Goal: Task Accomplishment & Management: Manage account settings

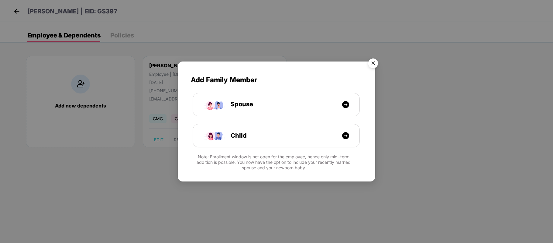
click at [373, 62] on img "Close" at bounding box center [373, 64] width 17 height 17
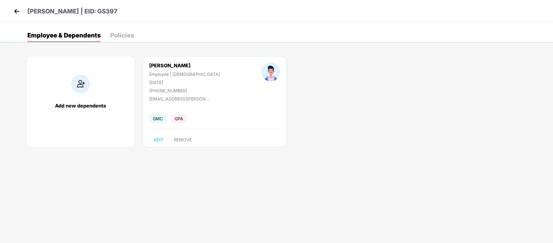
click at [15, 12] on img at bounding box center [16, 11] width 9 height 9
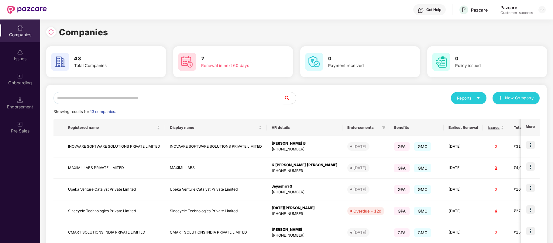
click at [166, 100] on input "text" at bounding box center [169, 98] width 230 height 12
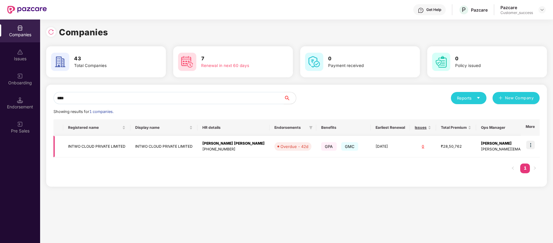
type input "****"
click at [534, 143] on img at bounding box center [531, 144] width 9 height 9
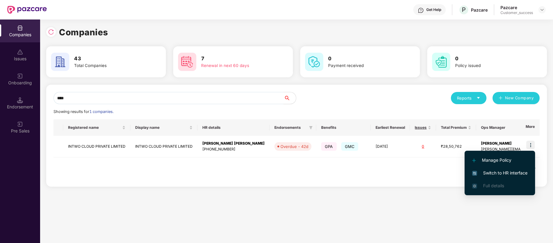
click at [514, 170] on span "Switch to HR interface" at bounding box center [499, 172] width 55 height 7
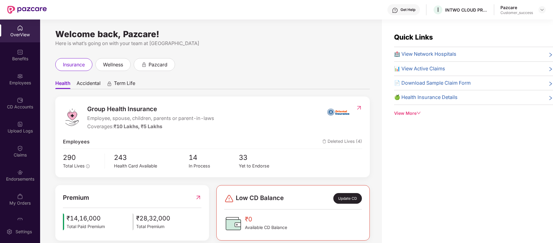
click at [21, 82] on div "Employees" at bounding box center [20, 83] width 40 height 6
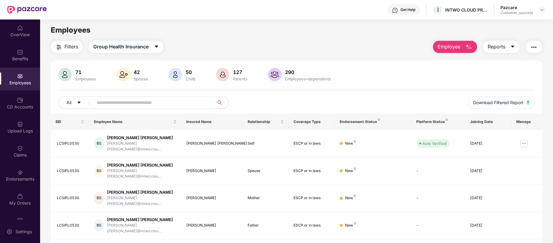
click at [115, 103] on input "text" at bounding box center [151, 102] width 109 height 9
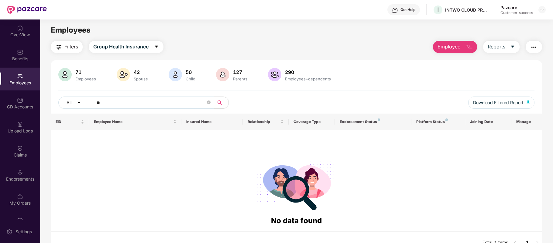
type input "*"
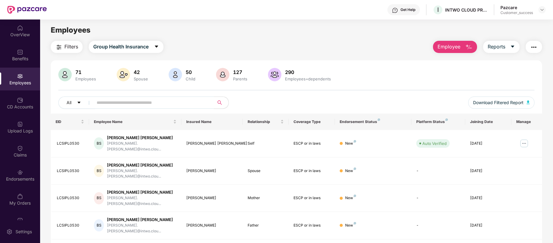
click at [158, 101] on input "text" at bounding box center [151, 102] width 109 height 9
paste input "**********"
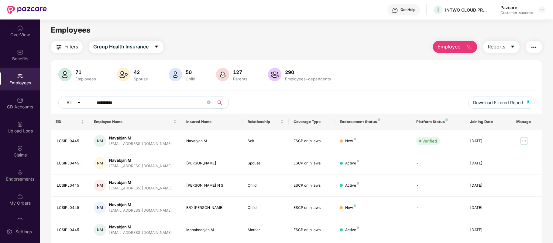
type input "**********"
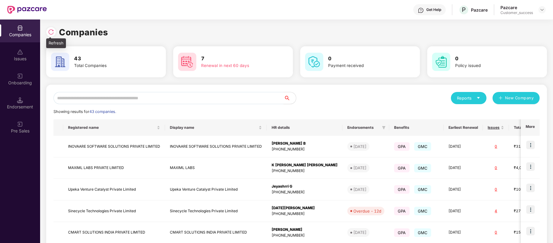
click at [52, 32] on img at bounding box center [51, 32] width 6 height 6
click at [26, 76] on div "Onboarding" at bounding box center [20, 78] width 40 height 23
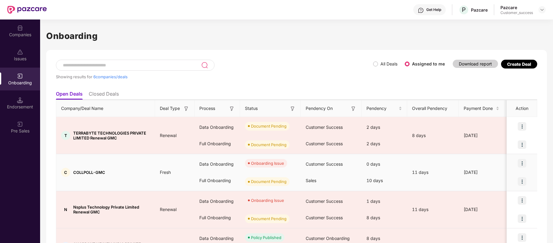
click at [522, 162] on img at bounding box center [522, 163] width 9 height 9
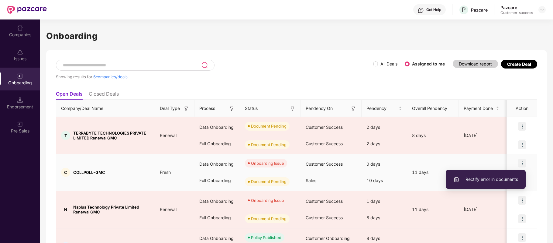
click at [509, 179] on span "Rectify error in documents" at bounding box center [486, 179] width 65 height 7
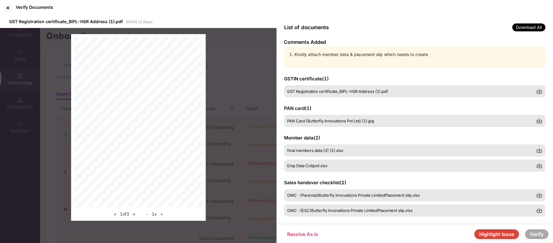
click at [489, 233] on button "Highlight Issue" at bounding box center [497, 234] width 45 height 10
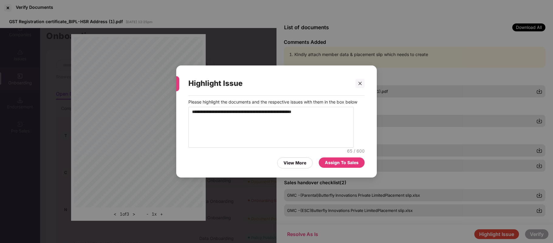
click at [514, 158] on div "**********" at bounding box center [276, 121] width 553 height 243
click at [360, 81] on icon "close" at bounding box center [360, 83] width 4 height 4
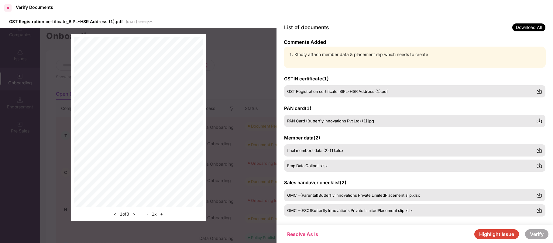
click at [8, 8] on div at bounding box center [8, 8] width 10 height 10
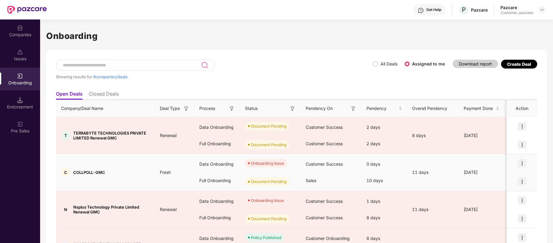
click at [523, 179] on img at bounding box center [522, 181] width 9 height 9
click at [523, 159] on img at bounding box center [522, 163] width 9 height 9
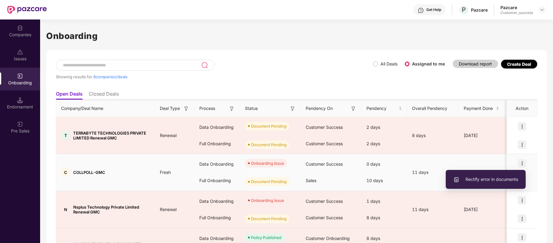
click at [493, 179] on span "Rectify error in documents" at bounding box center [486, 179] width 65 height 7
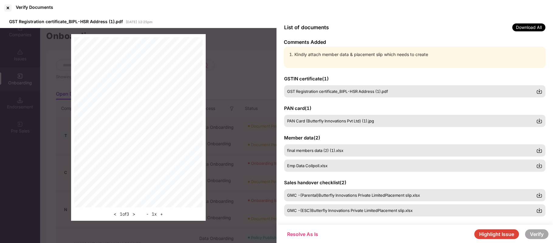
click at [485, 235] on button "Highlight Issue" at bounding box center [497, 234] width 45 height 10
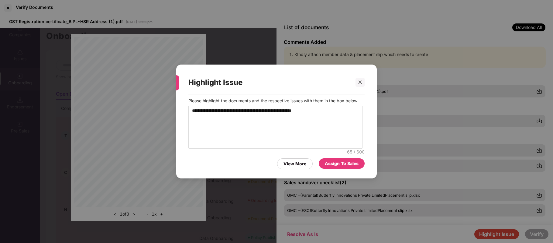
click at [337, 165] on div "Assign To Sales" at bounding box center [342, 163] width 34 height 7
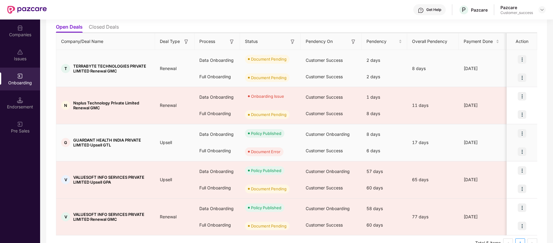
scroll to position [82, 0]
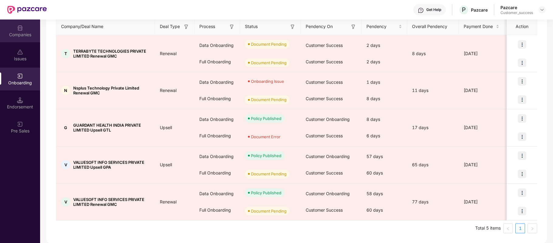
click at [22, 34] on div "Companies" at bounding box center [20, 35] width 40 height 6
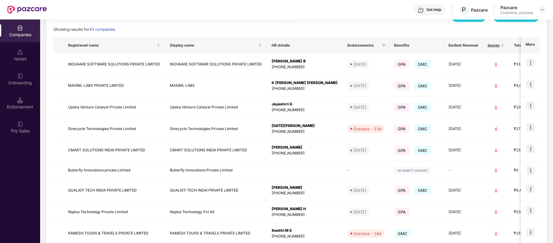
scroll to position [0, 0]
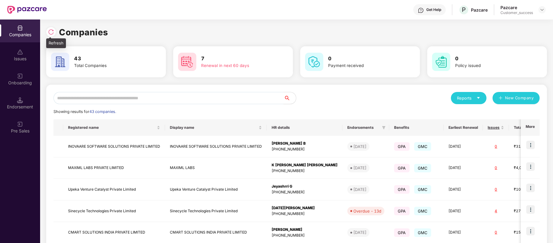
click at [51, 32] on img at bounding box center [51, 32] width 6 height 6
click at [26, 81] on div "Onboarding" at bounding box center [20, 83] width 40 height 6
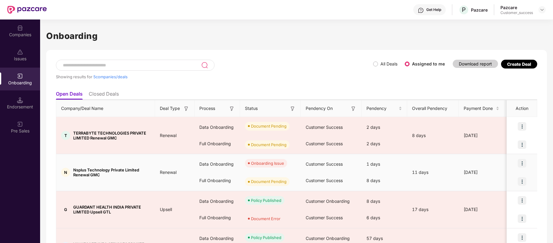
scroll to position [9, 0]
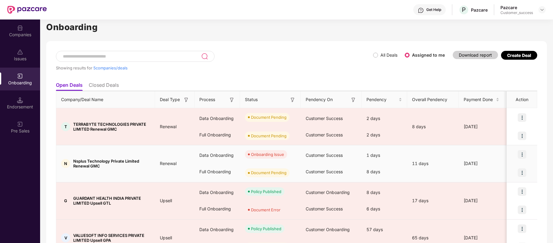
click at [522, 154] on img at bounding box center [522, 154] width 9 height 9
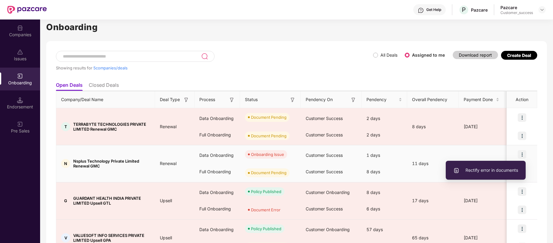
click at [497, 174] on li "Rectify error in documents" at bounding box center [486, 170] width 80 height 13
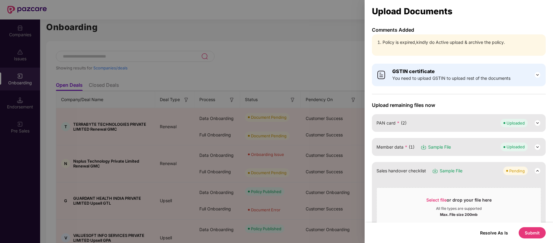
click at [532, 230] on button "Submit" at bounding box center [532, 232] width 27 height 11
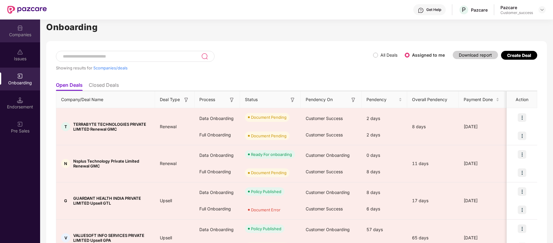
click at [20, 31] on div "Companies" at bounding box center [20, 30] width 40 height 23
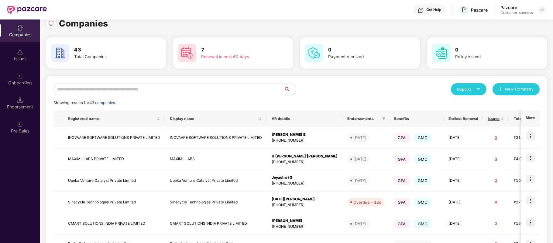
scroll to position [0, 0]
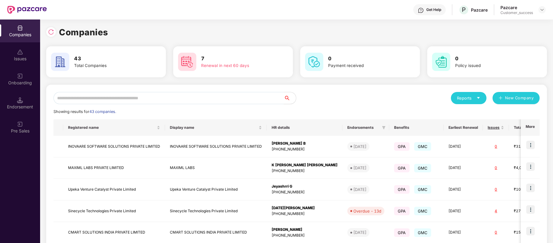
click at [109, 97] on input "text" at bounding box center [169, 98] width 230 height 12
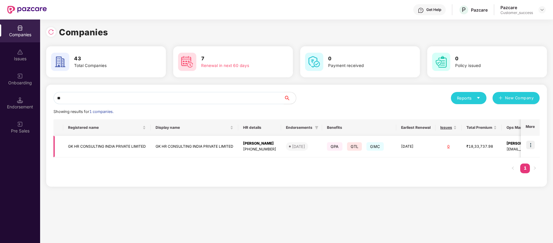
type input "**"
click at [531, 145] on img at bounding box center [531, 144] width 9 height 9
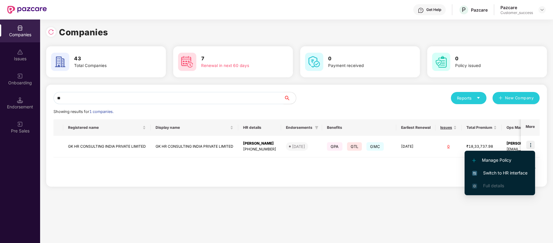
click at [514, 173] on span "Switch to HR interface" at bounding box center [499, 172] width 55 height 7
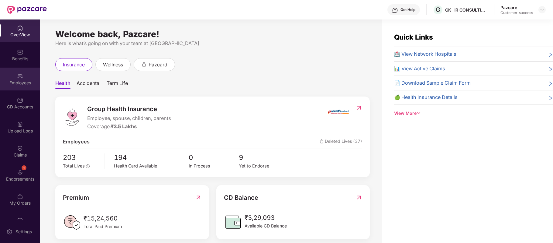
click at [21, 75] on img at bounding box center [20, 76] width 6 height 6
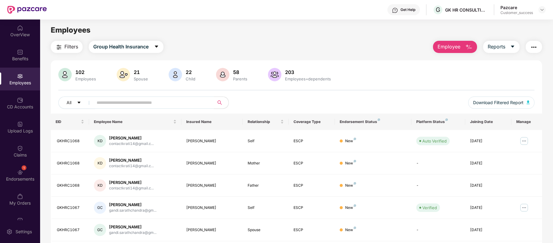
click at [154, 101] on input "text" at bounding box center [151, 102] width 109 height 9
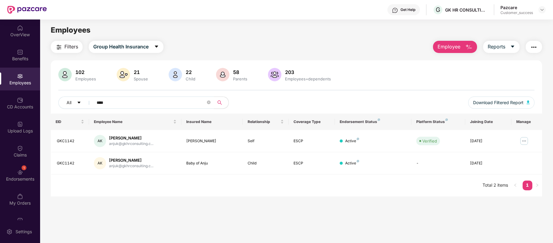
type input "****"
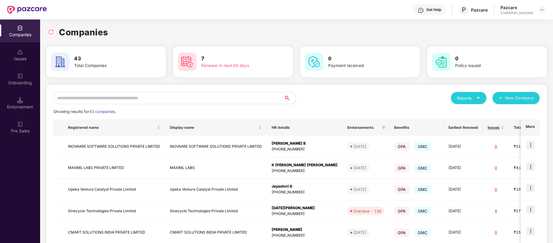
click at [145, 99] on input "text" at bounding box center [169, 98] width 230 height 12
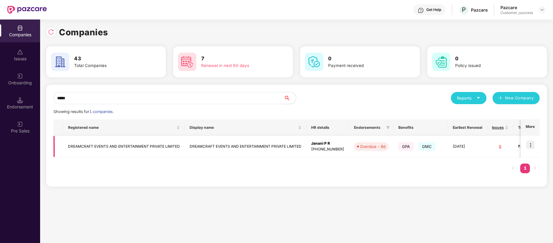
type input "*****"
click at [533, 144] on img at bounding box center [531, 144] width 9 height 9
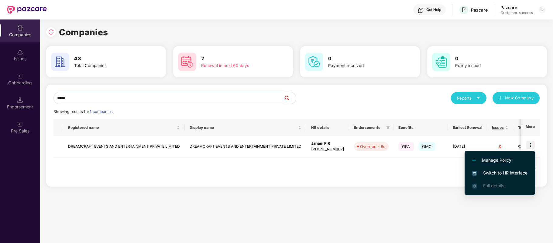
click at [513, 174] on span "Switch to HR interface" at bounding box center [499, 172] width 55 height 7
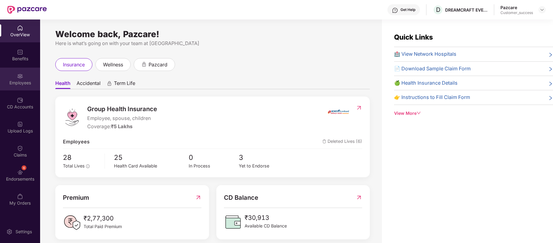
click at [25, 74] on div "Employees" at bounding box center [20, 78] width 40 height 23
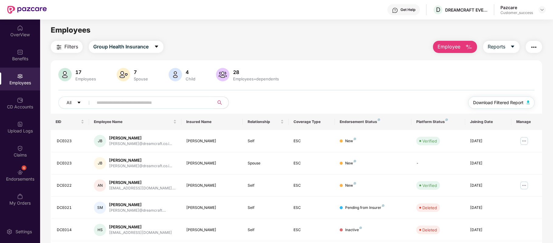
click at [489, 100] on span "Download Filtered Report" at bounding box center [498, 102] width 50 height 7
click at [119, 48] on span "Group Health Insurance" at bounding box center [120, 47] width 55 height 8
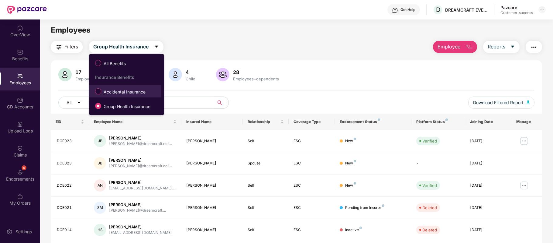
click at [123, 89] on span "Accidental Insurance" at bounding box center [124, 91] width 47 height 7
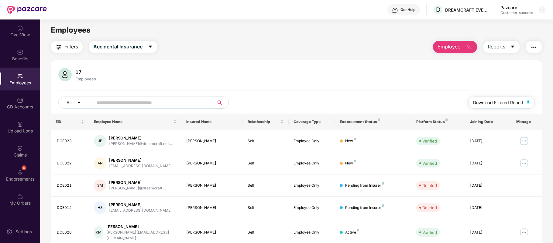
click at [487, 103] on span "Download Filtered Report" at bounding box center [498, 102] width 50 height 7
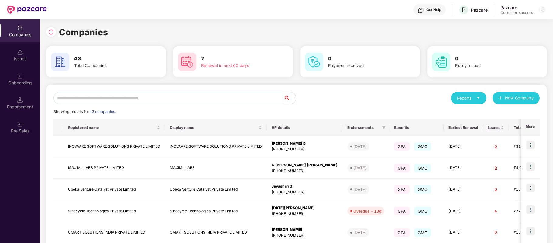
click at [155, 99] on input "text" at bounding box center [169, 98] width 230 height 12
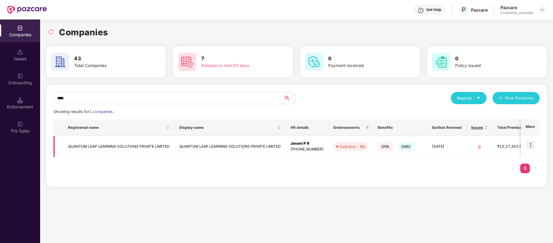
type input "****"
click at [530, 148] on img at bounding box center [531, 144] width 9 height 9
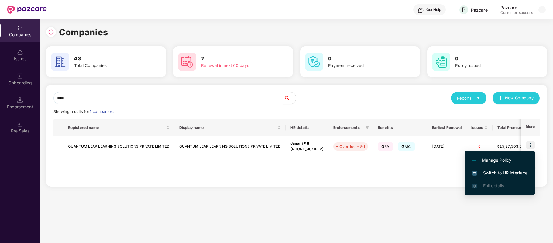
click at [519, 171] on span "Switch to HR interface" at bounding box center [499, 172] width 55 height 7
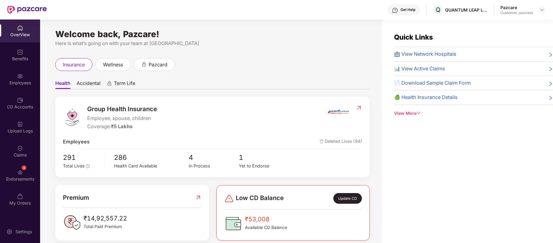
click at [23, 83] on div "Employees" at bounding box center [20, 83] width 40 height 6
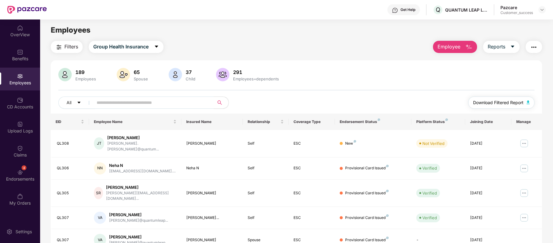
click at [480, 100] on span "Download Filtered Report" at bounding box center [498, 102] width 50 height 7
click at [21, 56] on div "Benefits" at bounding box center [20, 59] width 40 height 6
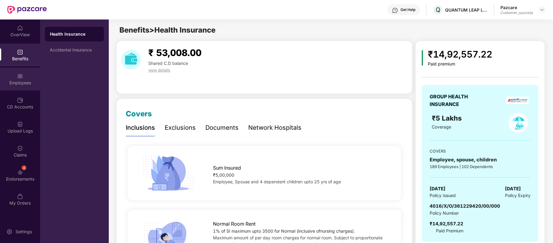
click at [25, 88] on div "Employees" at bounding box center [20, 78] width 40 height 23
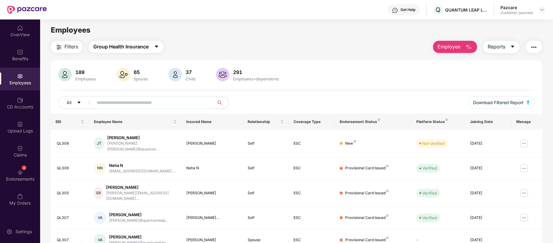
click at [154, 47] on button "Group Health Insurance" at bounding box center [126, 47] width 75 height 12
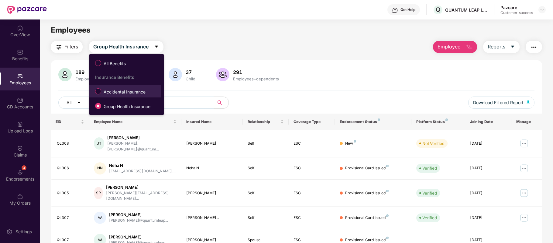
click at [144, 92] on span "Accidental Insurance" at bounding box center [124, 91] width 47 height 7
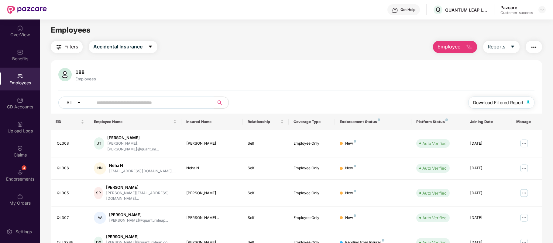
click at [505, 100] on span "Download Filtered Report" at bounding box center [498, 102] width 50 height 7
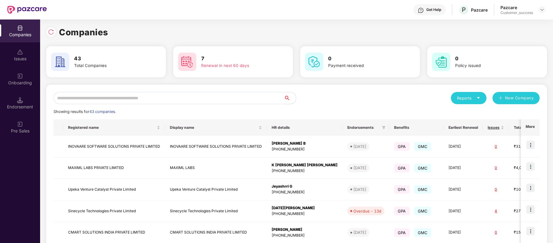
click at [229, 95] on input "text" at bounding box center [169, 98] width 230 height 12
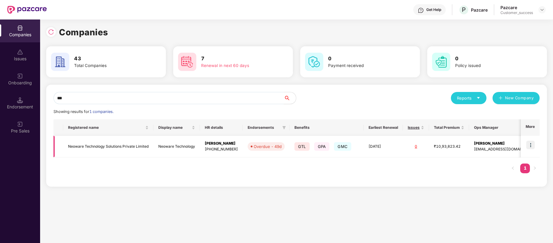
type input "***"
click at [531, 142] on img at bounding box center [531, 144] width 9 height 9
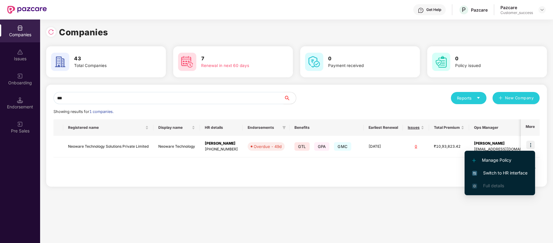
click at [512, 172] on span "Switch to HR interface" at bounding box center [499, 172] width 55 height 7
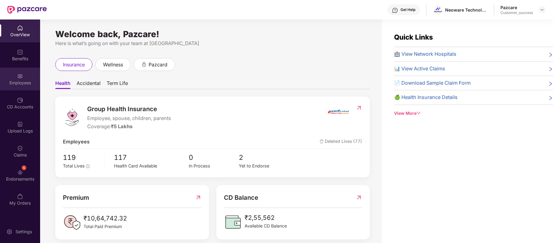
click at [26, 77] on div "Employees" at bounding box center [20, 78] width 40 height 23
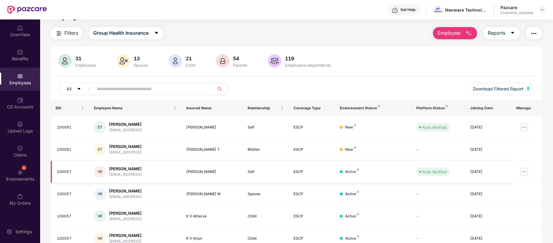
scroll to position [14, 0]
click at [521, 127] on img at bounding box center [525, 127] width 10 height 10
click at [20, 109] on div "CD Accounts" at bounding box center [20, 107] width 40 height 6
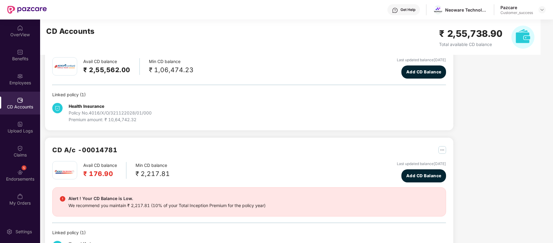
scroll to position [28, 0]
click at [21, 81] on div "Employees" at bounding box center [20, 83] width 40 height 6
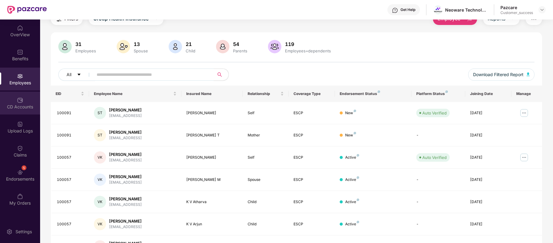
click at [23, 100] on div "CD Accounts" at bounding box center [20, 102] width 40 height 23
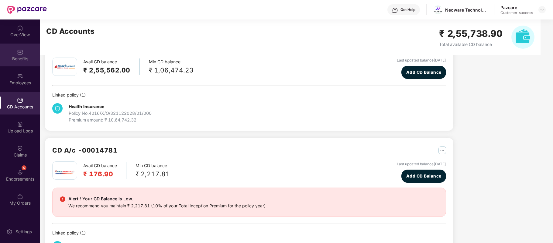
click at [19, 53] on img at bounding box center [20, 52] width 6 height 6
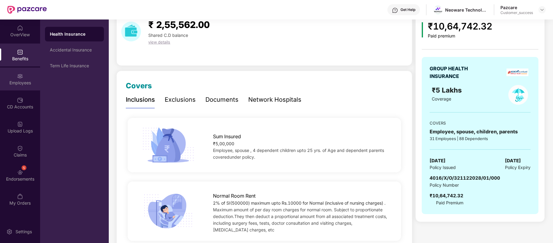
click at [27, 79] on div "Employees" at bounding box center [20, 78] width 40 height 23
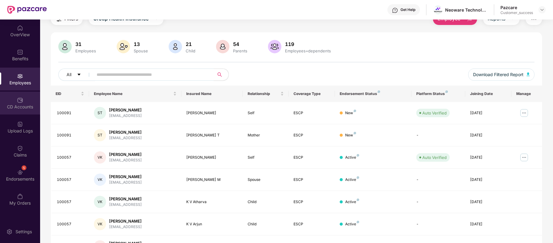
click at [21, 98] on img at bounding box center [20, 100] width 6 height 6
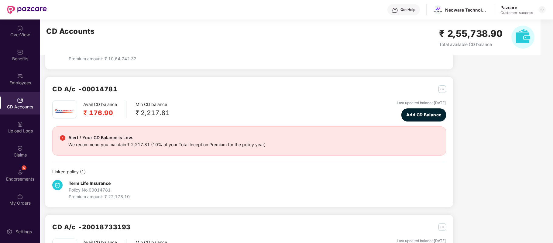
scroll to position [89, 0]
click at [21, 77] on img at bounding box center [20, 76] width 6 height 6
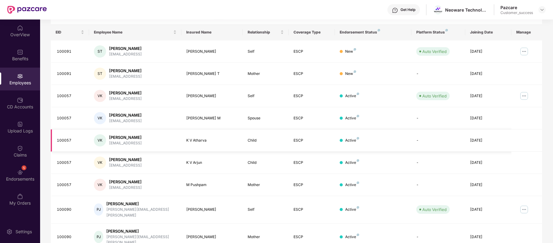
scroll to position [0, 0]
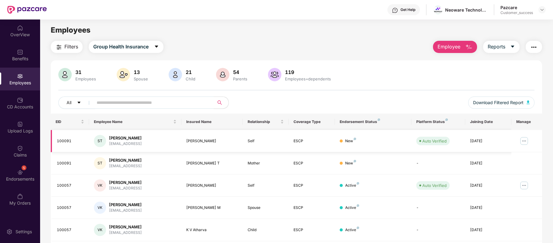
click at [523, 139] on img at bounding box center [525, 141] width 10 height 10
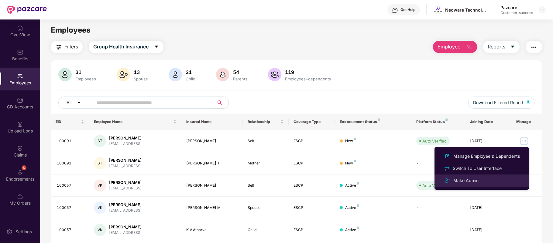
click at [464, 180] on div "Make Admin" at bounding box center [466, 180] width 28 height 7
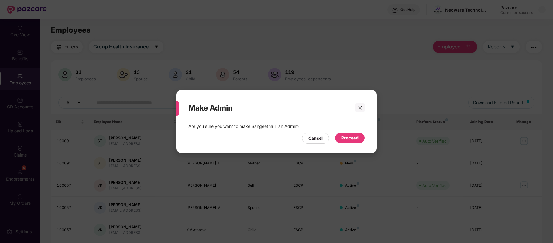
click at [354, 133] on div "Proceed" at bounding box center [349, 138] width 29 height 10
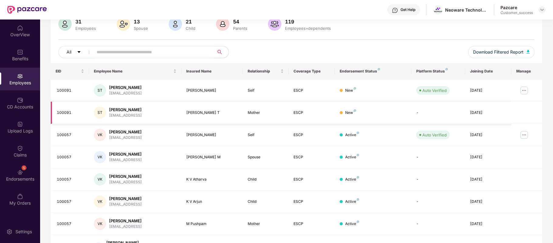
scroll to position [51, 0]
click at [361, 33] on div "31 Employees 13 Spouse 21 Child [DEMOGRAPHIC_DATA] Parents 119 Employees+depend…" at bounding box center [297, 40] width 492 height 46
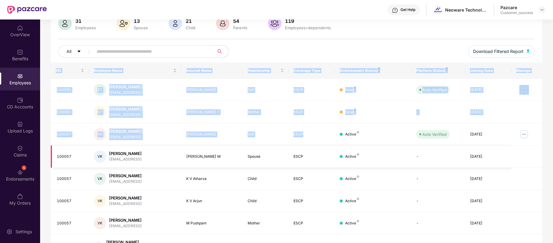
drag, startPoint x: 361, startPoint y: 33, endPoint x: 327, endPoint y: 161, distance: 132.2
click at [327, 161] on div "31 Employees 13 Spouse 21 Child [DEMOGRAPHIC_DATA] Parents 119 Employees+depend…" at bounding box center [297, 173] width 492 height 329
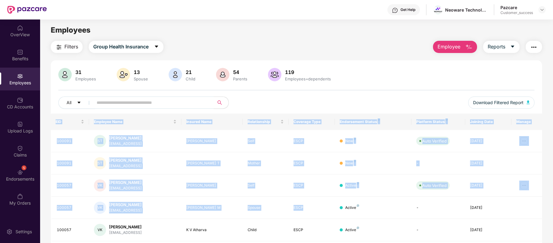
click at [381, 83] on div "31 Employees 13 Spouse 21 Child [DEMOGRAPHIC_DATA] Parents 119 Employees+depend…" at bounding box center [297, 91] width 492 height 46
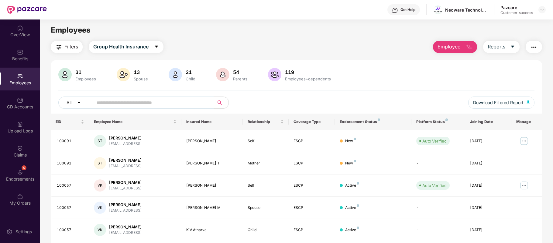
click at [381, 83] on div "31 Employees 13 Spouse 21 Child [DEMOGRAPHIC_DATA] Parents 119 Employees+depend…" at bounding box center [297, 91] width 492 height 46
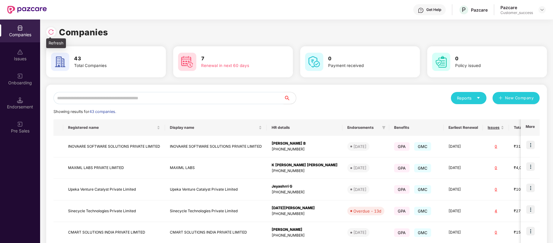
click at [53, 32] on img at bounding box center [51, 32] width 6 height 6
click at [129, 98] on input "text" at bounding box center [169, 98] width 230 height 12
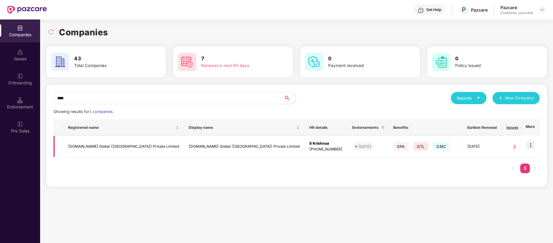
type input "****"
click at [530, 145] on img at bounding box center [531, 144] width 9 height 9
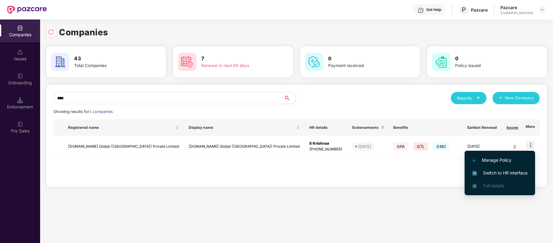
click at [510, 177] on li "Switch to HR interface" at bounding box center [500, 172] width 71 height 13
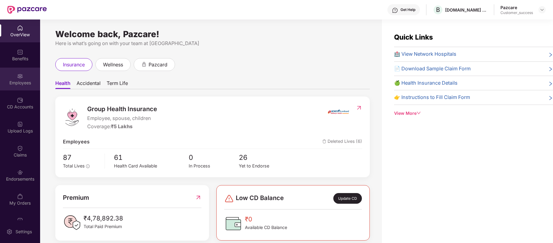
click at [20, 80] on div "Employees" at bounding box center [20, 83] width 40 height 6
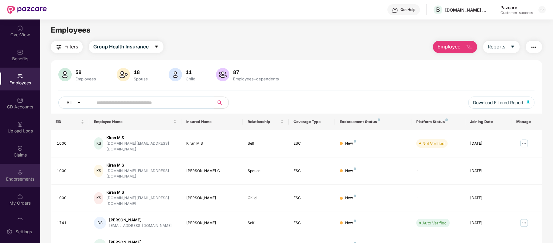
click at [19, 172] on img at bounding box center [20, 172] width 6 height 6
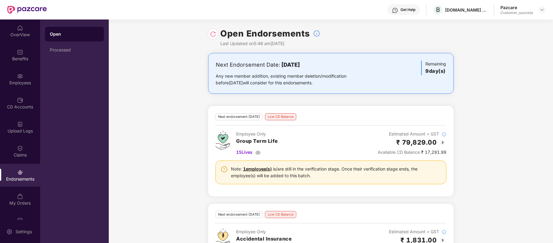
scroll to position [12, 0]
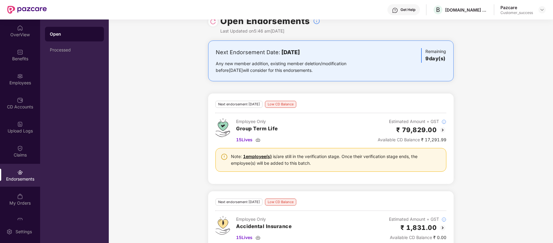
click at [214, 23] on img at bounding box center [213, 22] width 6 height 6
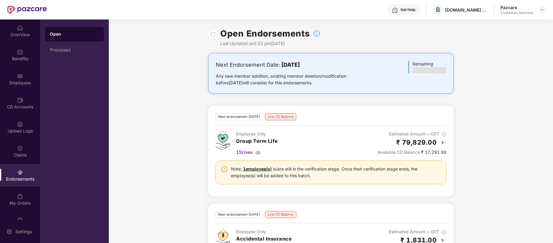
scroll to position [157, 0]
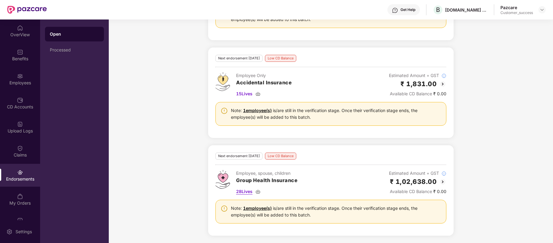
click at [248, 192] on span "28 Lives" at bounding box center [244, 191] width 16 height 7
click at [17, 90] on div "Employees" at bounding box center [20, 78] width 40 height 23
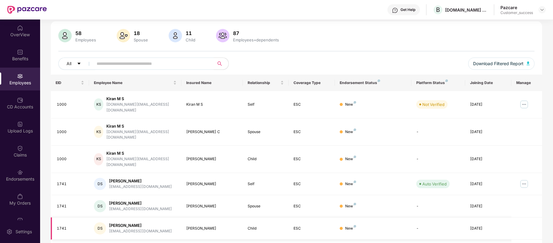
scroll to position [35, 0]
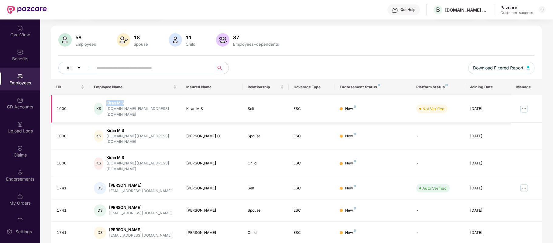
drag, startPoint x: 135, startPoint y: 100, endPoint x: 109, endPoint y: 103, distance: 26.9
click at [109, 103] on div "KS Kiran M S [DOMAIN_NAME][EMAIL_ADDRESS][DOMAIN_NAME]" at bounding box center [135, 108] width 82 height 17
copy div "Kiran M S"
drag, startPoint x: 71, startPoint y: 109, endPoint x: 57, endPoint y: 107, distance: 13.2
click at [57, 107] on div "1000" at bounding box center [70, 109] width 27 height 6
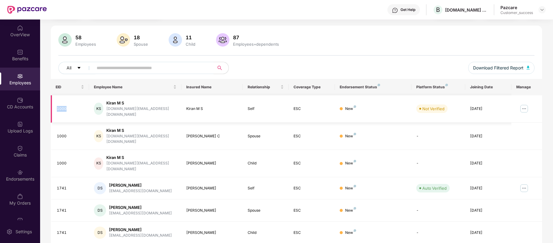
copy div "1000"
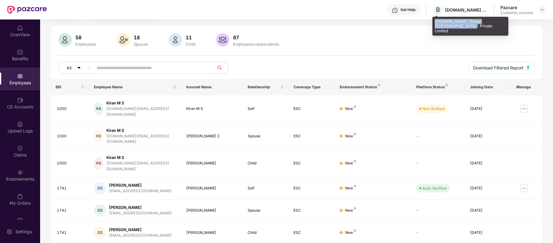
drag, startPoint x: 436, startPoint y: 21, endPoint x: 452, endPoint y: 26, distance: 17.5
click at [452, 26] on div "[DOMAIN_NAME] Global ([GEOGRAPHIC_DATA]) Private Limited" at bounding box center [471, 26] width 76 height 19
copy div "[DOMAIN_NAME] Global ([GEOGRAPHIC_DATA]) Private Limited"
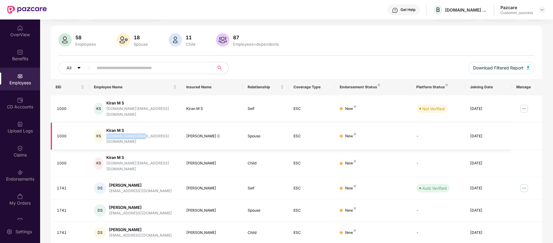
drag, startPoint x: 109, startPoint y: 129, endPoint x: 144, endPoint y: 129, distance: 34.4
click at [144, 129] on div "KS Kiran M S [DOMAIN_NAME][EMAIL_ADDRESS][DOMAIN_NAME]" at bounding box center [135, 135] width 82 height 17
copy div "[DOMAIN_NAME][EMAIL_ADDRESS][DOMAIN_NAME]"
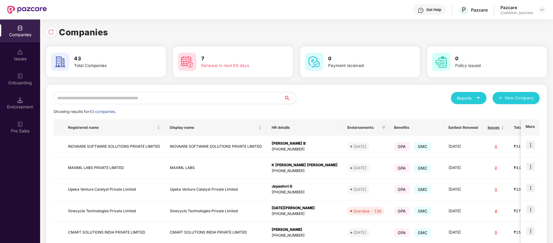
click at [135, 101] on input "text" at bounding box center [169, 98] width 230 height 12
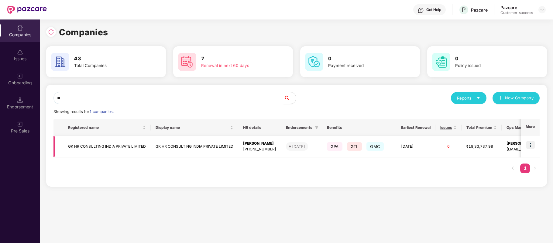
type input "**"
click at [119, 146] on td "GK HR CONSULTING INDIA PRIVATE LIMITED" at bounding box center [107, 147] width 88 height 22
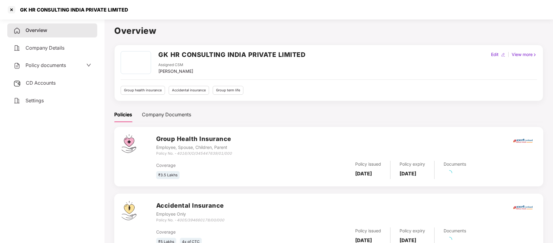
click at [48, 68] on div "Policy documents" at bounding box center [39, 65] width 53 height 8
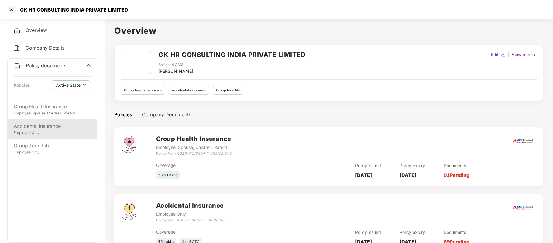
click at [43, 130] on div "Employee Only" at bounding box center [52, 133] width 77 height 6
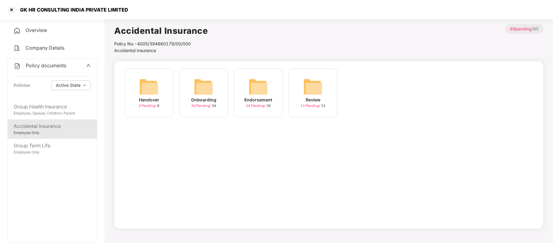
click at [259, 106] on span "24 Pending /" at bounding box center [256, 105] width 21 height 4
click at [263, 102] on div "July-2025" at bounding box center [258, 99] width 22 height 7
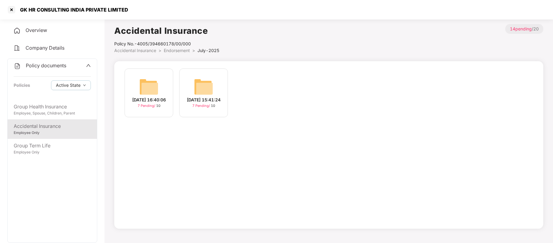
click at [205, 103] on div "18-Jul-2025 15:41:24" at bounding box center [204, 99] width 34 height 7
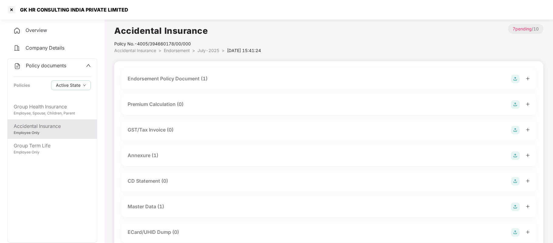
click at [157, 205] on div "Master Data (1)" at bounding box center [146, 206] width 36 height 8
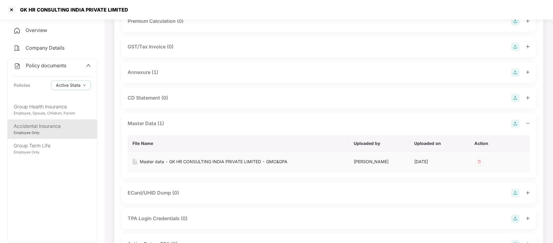
scroll to position [83, 0]
click at [241, 162] on div "Master data - GK HR CONSULTING INDIA PRIVATE LIMITED - GMC&GPA" at bounding box center [214, 161] width 148 height 7
click at [11, 9] on div at bounding box center [12, 10] width 10 height 10
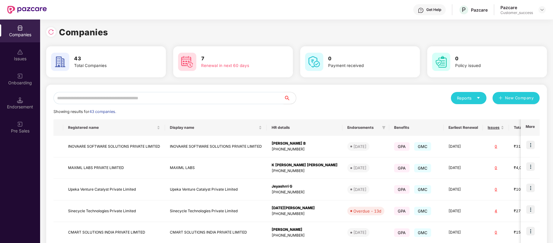
scroll to position [0, 0]
click at [147, 98] on input "text" at bounding box center [169, 98] width 230 height 12
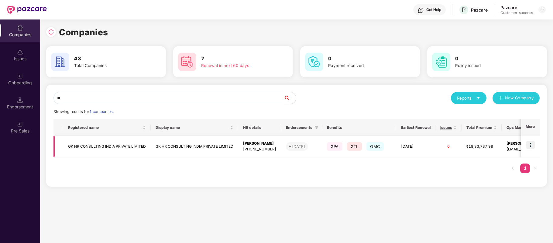
type input "**"
click at [530, 147] on img at bounding box center [531, 144] width 9 height 9
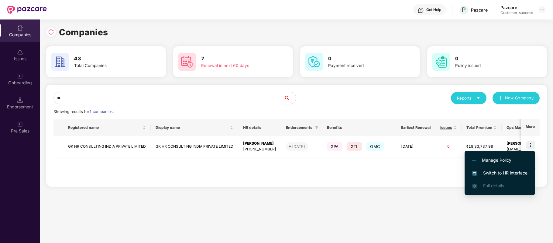
click at [516, 174] on span "Switch to HR interface" at bounding box center [499, 172] width 55 height 7
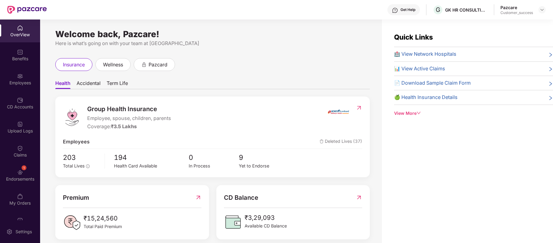
click at [17, 74] on img at bounding box center [20, 76] width 6 height 6
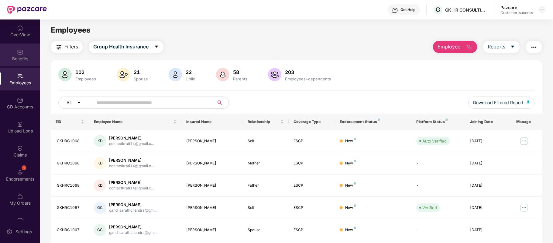
click at [19, 52] on img at bounding box center [20, 52] width 6 height 6
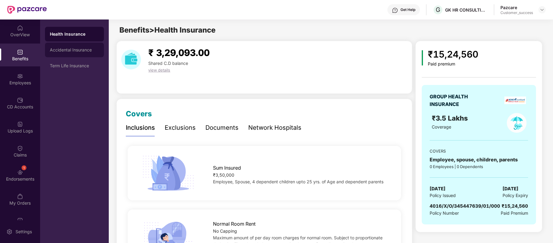
click at [74, 46] on div "Accidental Insurance" at bounding box center [74, 50] width 59 height 15
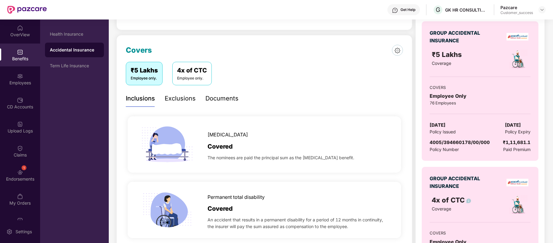
scroll to position [87, 0]
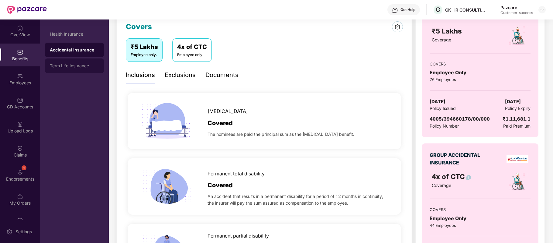
click at [85, 62] on div "Term Life Insurance" at bounding box center [74, 65] width 59 height 15
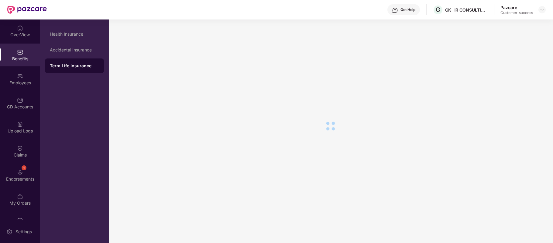
scroll to position [10, 0]
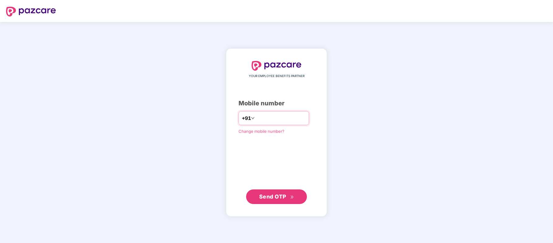
paste input "**********"
type input "**********"
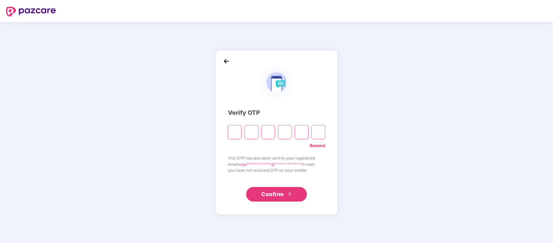
paste input "*"
type input "*"
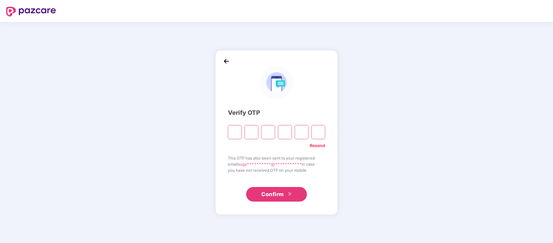
type input "*"
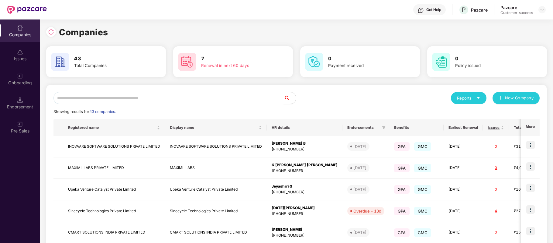
click at [113, 101] on input "text" at bounding box center [169, 98] width 230 height 12
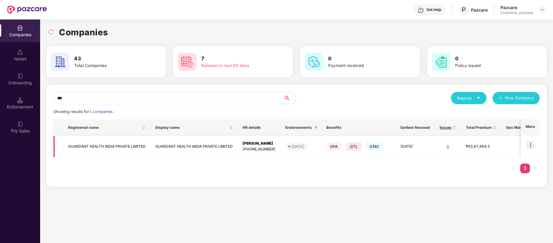
type input "***"
click at [119, 148] on td "GUARDANT HEALTH INDIA PRIVATE LIMITED" at bounding box center [106, 147] width 87 height 22
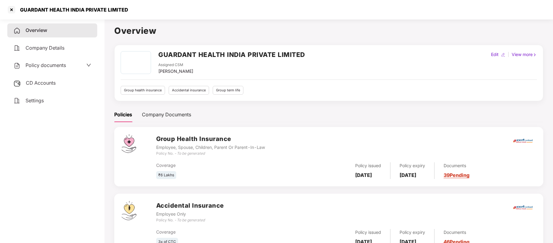
click at [64, 66] on span "Policy documents" at bounding box center [46, 65] width 40 height 6
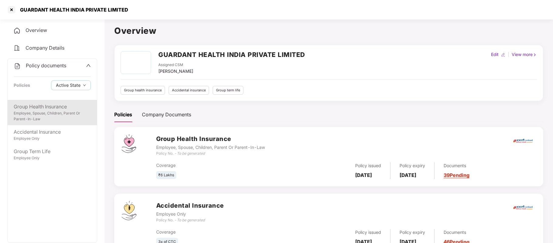
click at [45, 109] on div "Group Health Insurance" at bounding box center [52, 107] width 77 height 8
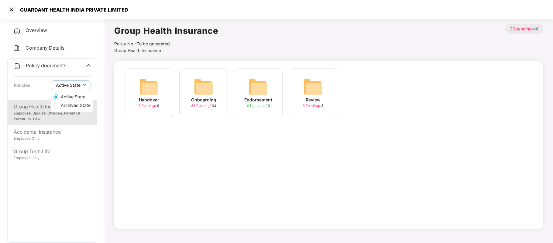
click at [81, 86] on button "Active State" at bounding box center [71, 85] width 40 height 10
click at [76, 106] on span "Archived State" at bounding box center [75, 105] width 35 height 7
click at [254, 105] on span "96 Pending /" at bounding box center [255, 105] width 21 height 4
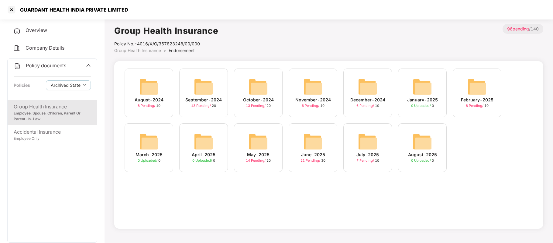
click at [364, 148] on img at bounding box center [367, 141] width 19 height 19
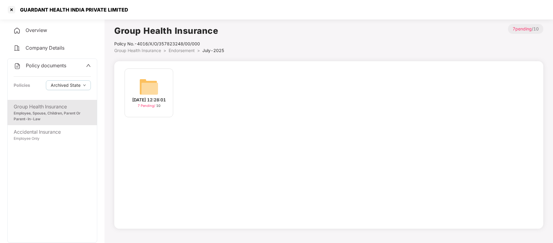
click at [155, 102] on div "21-Jul-2025 12:28:01" at bounding box center [149, 99] width 34 height 7
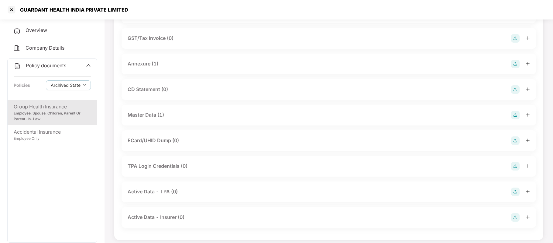
scroll to position [92, 0]
click at [158, 114] on div "Master Data (1)" at bounding box center [146, 115] width 36 height 8
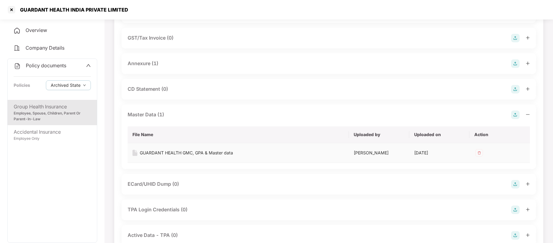
click at [196, 153] on div "GUARDANT HEALTH GMC, GPA & Master data" at bounding box center [186, 152] width 93 height 7
click at [11, 12] on div at bounding box center [12, 10] width 10 height 10
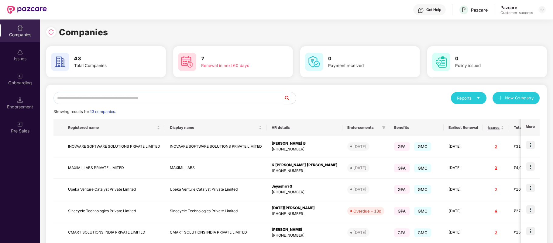
click at [128, 97] on input "text" at bounding box center [169, 98] width 230 height 12
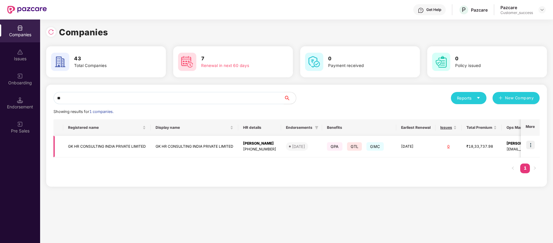
type input "**"
click at [530, 145] on img at bounding box center [531, 144] width 9 height 9
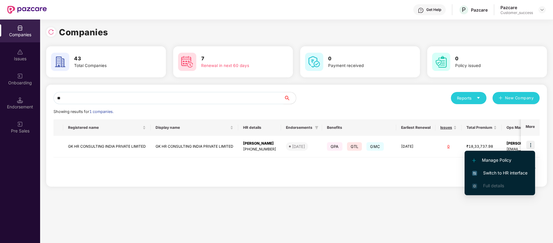
click at [519, 172] on span "Switch to HR interface" at bounding box center [499, 172] width 55 height 7
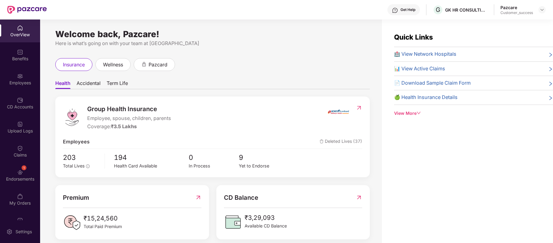
click at [17, 82] on div "Employees" at bounding box center [20, 83] width 40 height 6
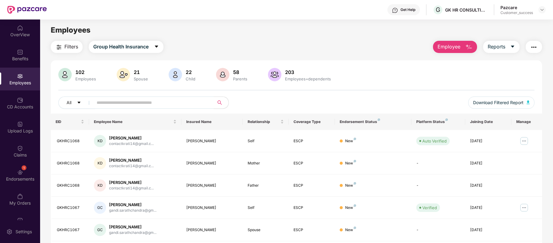
click at [459, 48] on span "Employee" at bounding box center [449, 47] width 23 height 8
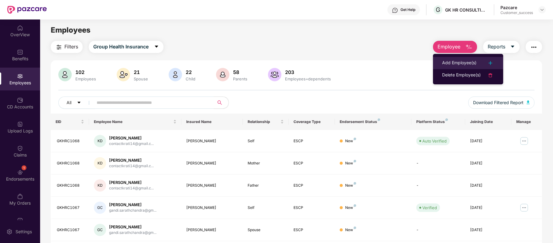
click at [454, 62] on div "Add Employee(s)" at bounding box center [459, 62] width 34 height 7
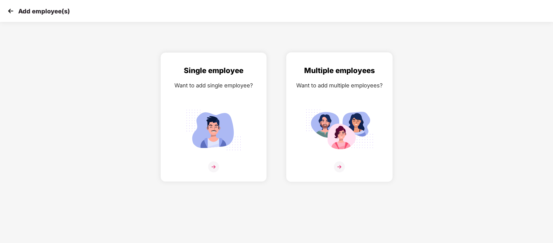
click at [341, 164] on img at bounding box center [339, 166] width 11 height 11
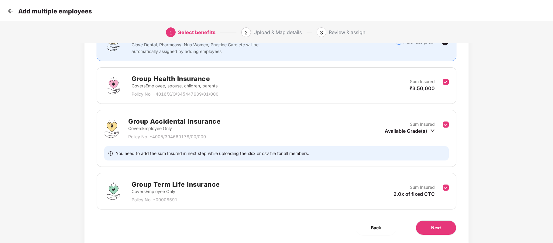
scroll to position [62, 0]
click at [448, 224] on button "Next" at bounding box center [436, 226] width 41 height 15
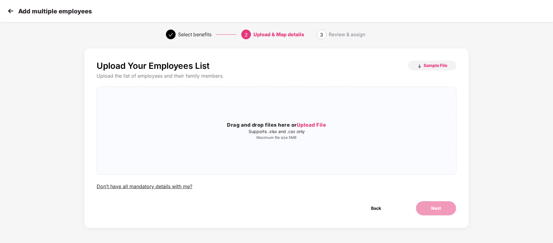
scroll to position [0, 0]
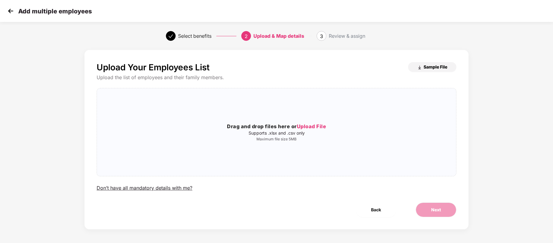
click at [437, 67] on span "Sample File" at bounding box center [436, 67] width 24 height 6
click at [438, 67] on span "Sample File" at bounding box center [436, 67] width 24 height 6
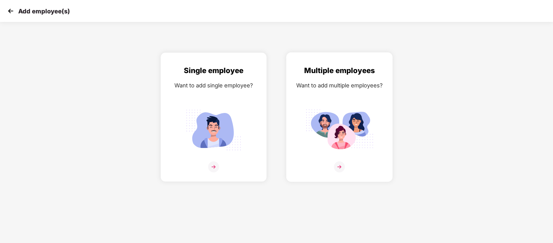
click at [335, 169] on img at bounding box center [339, 166] width 11 height 11
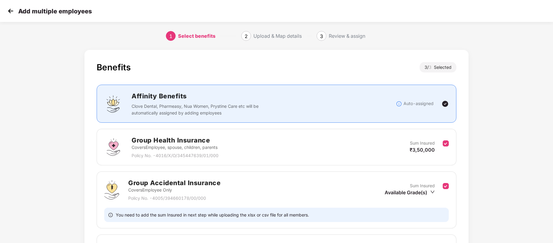
click at [447, 176] on div "Group Accidental Insurance Covers Employee Only Policy No. - 4005/394660178/00/…" at bounding box center [277, 199] width 360 height 57
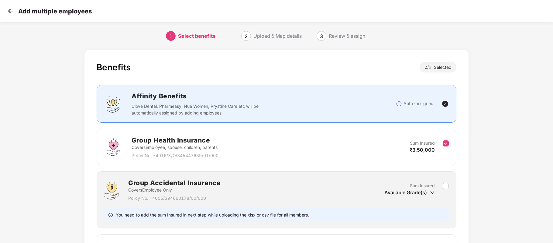
scroll to position [81, 0]
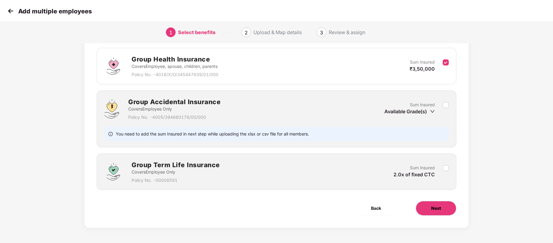
click at [440, 207] on span "Next" at bounding box center [436, 208] width 10 height 7
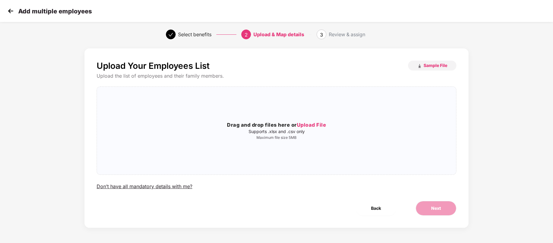
scroll to position [0, 0]
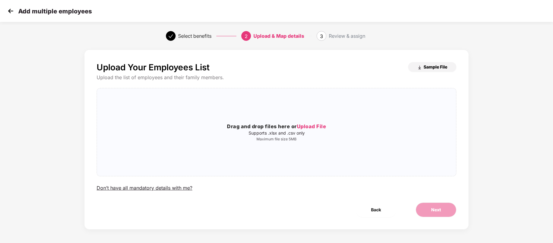
click at [432, 66] on span "Sample File" at bounding box center [436, 67] width 24 height 6
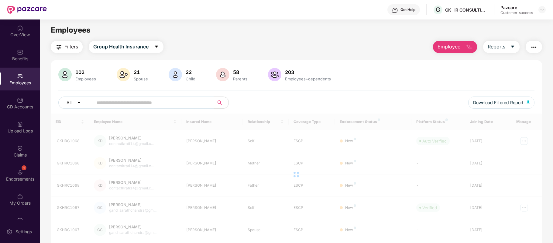
click at [25, 56] on div "Benefits" at bounding box center [20, 59] width 40 height 6
